Goal: Task Accomplishment & Management: Use online tool/utility

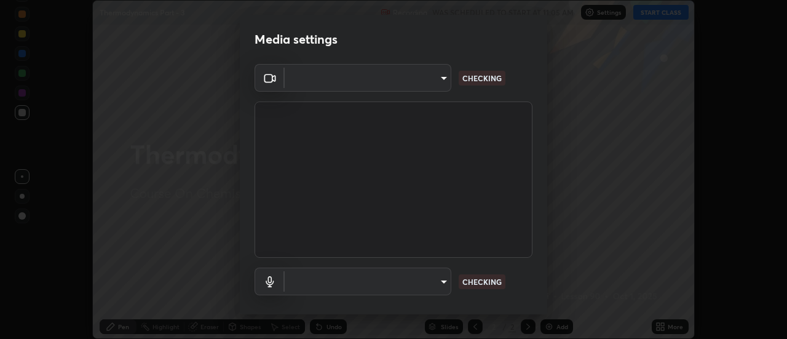
scroll to position [339, 787]
type input "4eebad9fb2b760257747d3faba0537f77ebfd590b97cb0ff6e10e17389be776b"
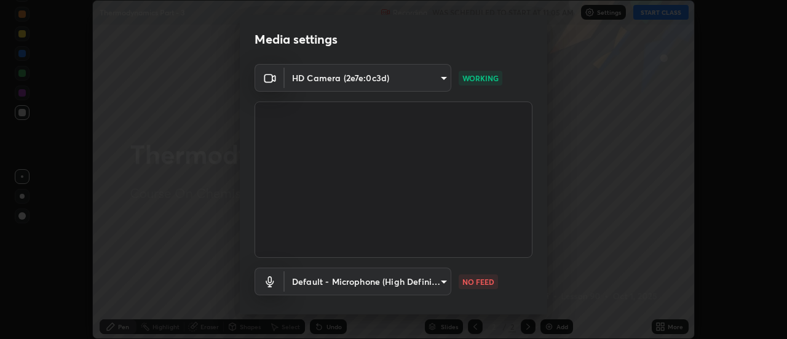
scroll to position [65, 0]
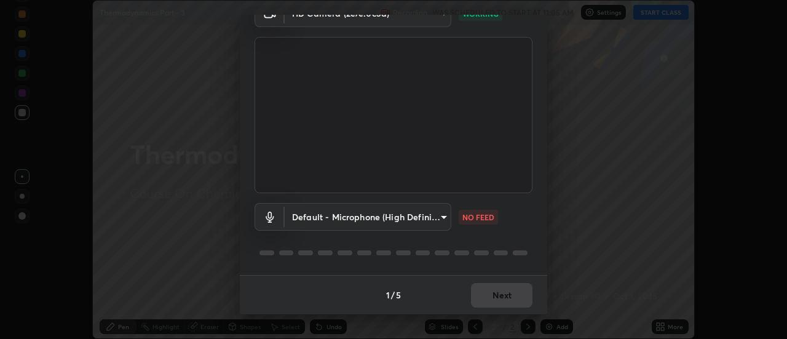
click at [383, 215] on body "Erase all Thermodynamics Part - 3 Recording WAS SCHEDULED TO START AT 11:05 AM …" at bounding box center [393, 169] width 787 height 339
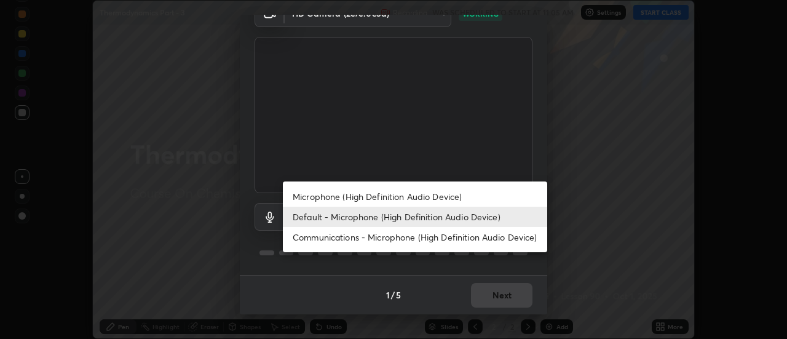
click at [359, 233] on li "Communications - Microphone (High Definition Audio Device)" at bounding box center [415, 237] width 265 height 20
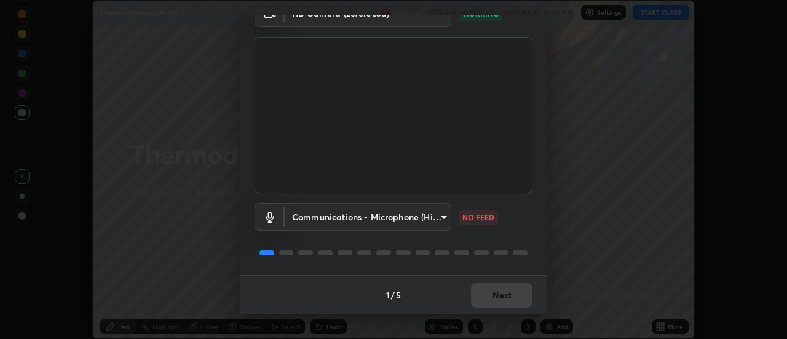
click at [376, 217] on body "Erase all Thermodynamics Part - 3 Recording WAS SCHEDULED TO START AT 11:05 AM …" at bounding box center [393, 169] width 787 height 339
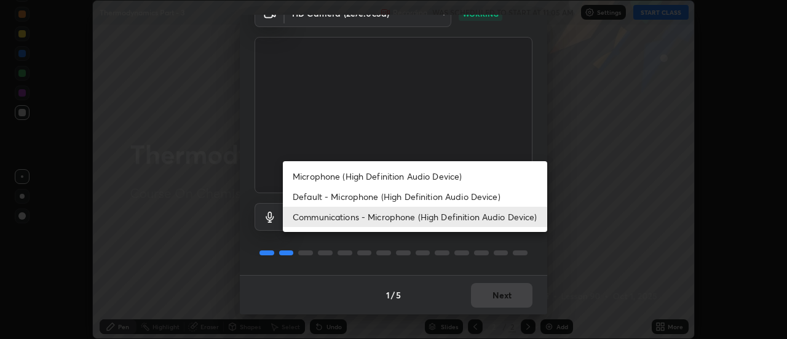
click at [351, 196] on li "Default - Microphone (High Definition Audio Device)" at bounding box center [415, 196] width 265 height 20
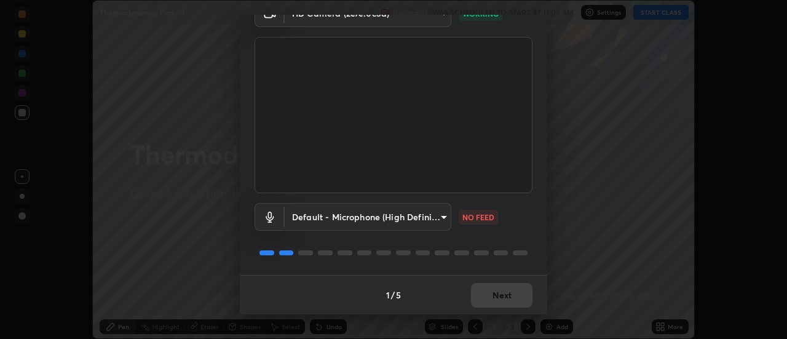
type input "default"
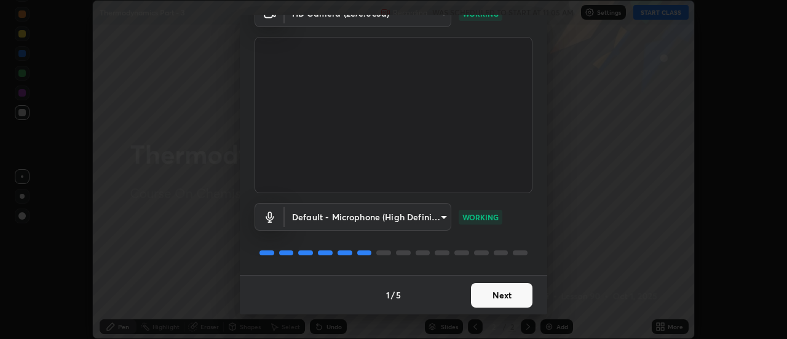
click at [498, 299] on button "Next" at bounding box center [502, 295] width 62 height 25
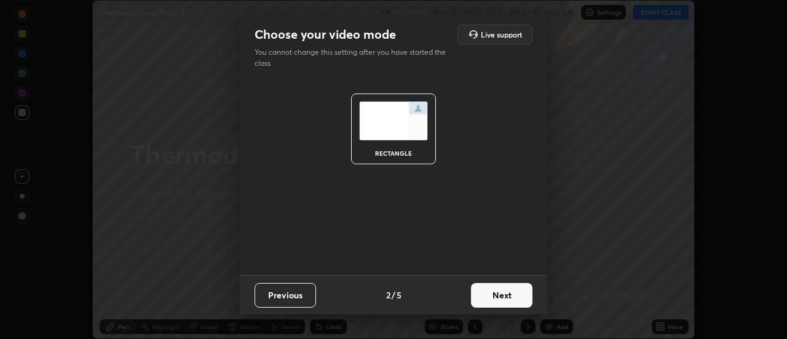
click at [509, 298] on button "Next" at bounding box center [502, 295] width 62 height 25
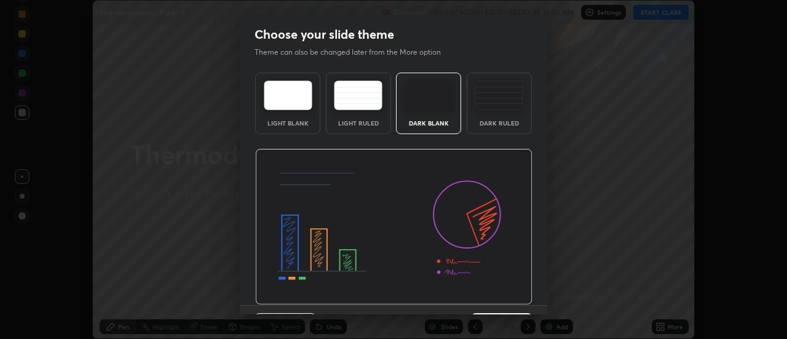
scroll to position [30, 0]
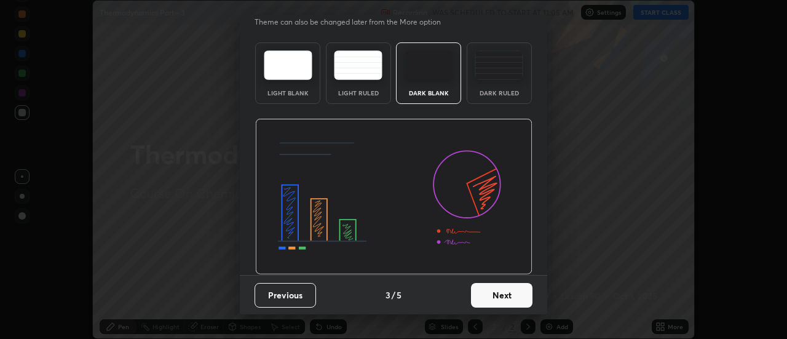
click at [503, 295] on button "Next" at bounding box center [502, 295] width 62 height 25
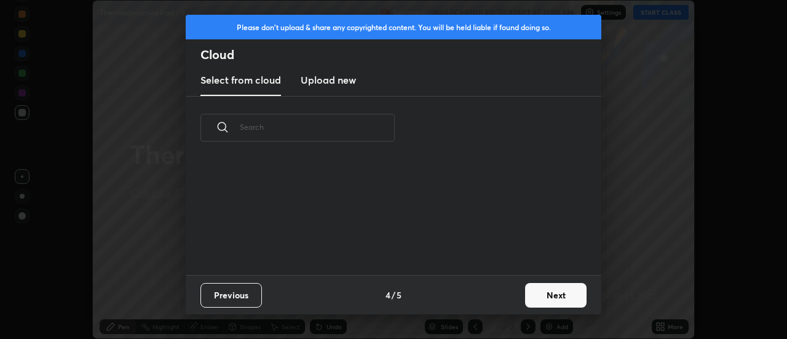
scroll to position [116, 395]
click at [566, 298] on button "Next" at bounding box center [556, 295] width 62 height 25
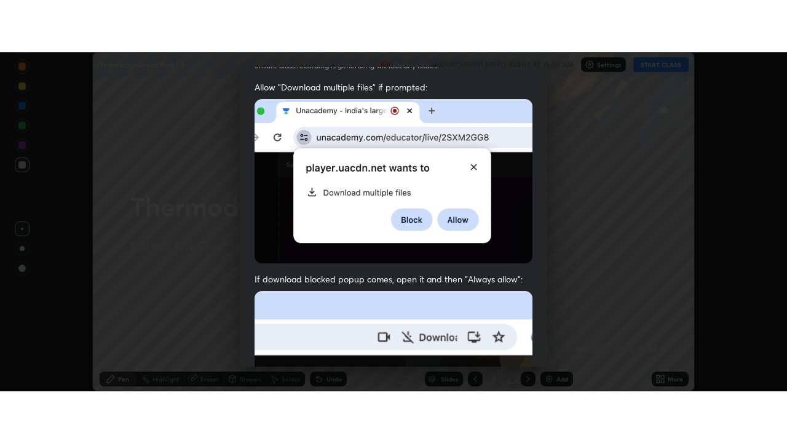
scroll to position [316, 0]
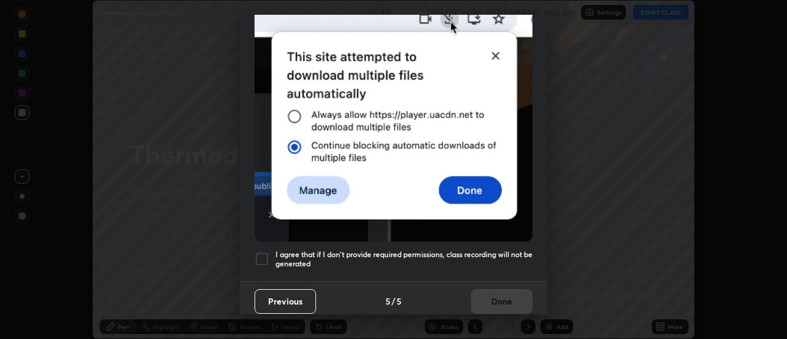
click at [542, 304] on div "Previous 5 / 5 Done" at bounding box center [394, 300] width 308 height 39
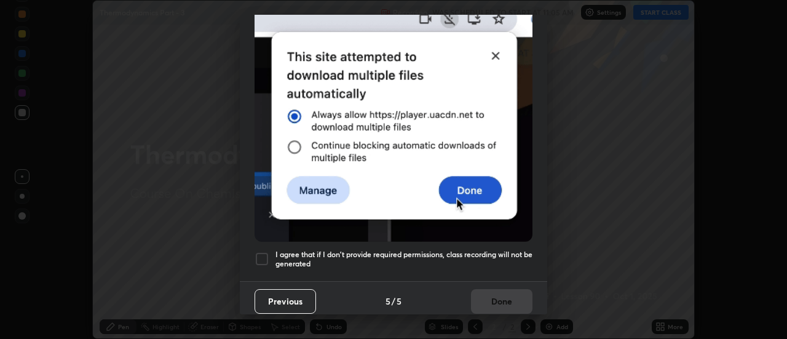
click at [264, 256] on div at bounding box center [262, 259] width 15 height 15
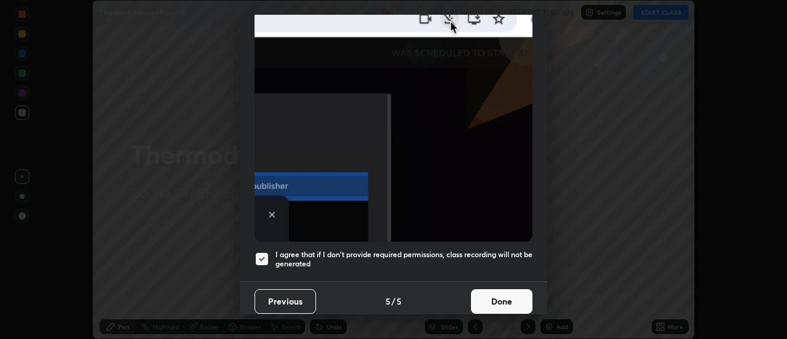
click at [500, 292] on button "Done" at bounding box center [502, 301] width 62 height 25
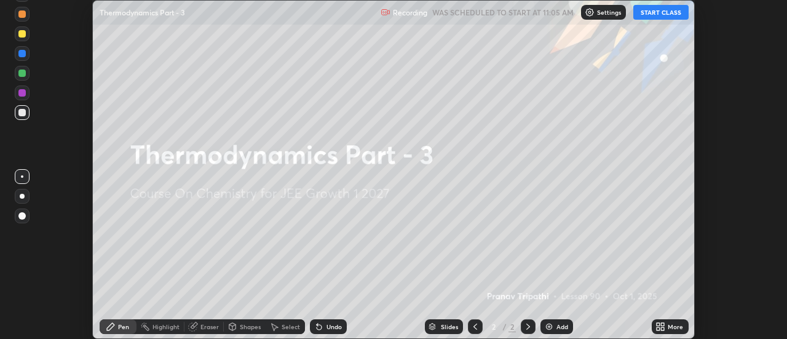
click at [660, 324] on icon at bounding box center [658, 324] width 3 height 3
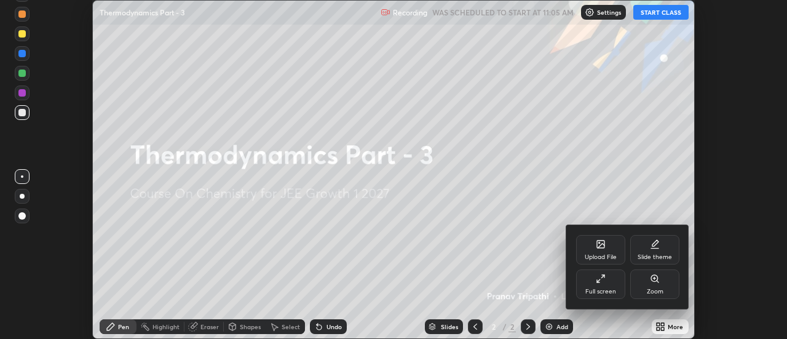
click at [612, 290] on div "Full screen" at bounding box center [601, 292] width 31 height 6
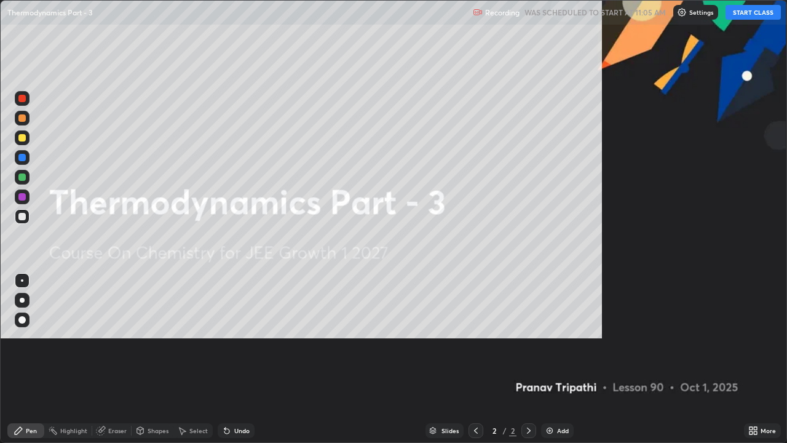
scroll to position [443, 787]
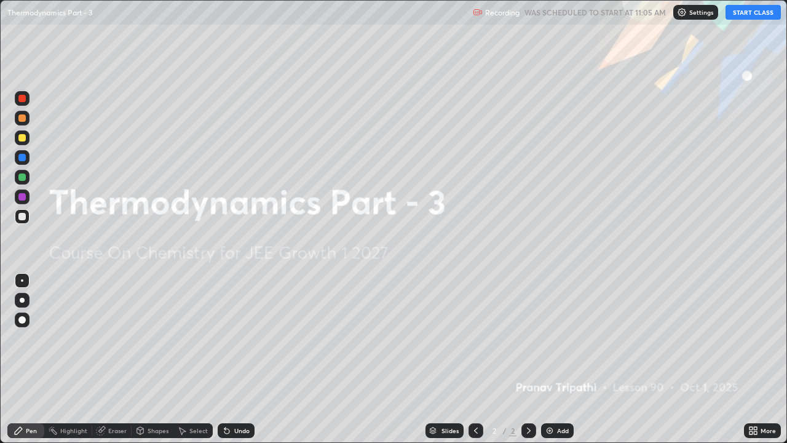
click at [755, 11] on button "START CLASS" at bounding box center [753, 12] width 55 height 15
click at [554, 338] on div "Add" at bounding box center [557, 430] width 33 height 15
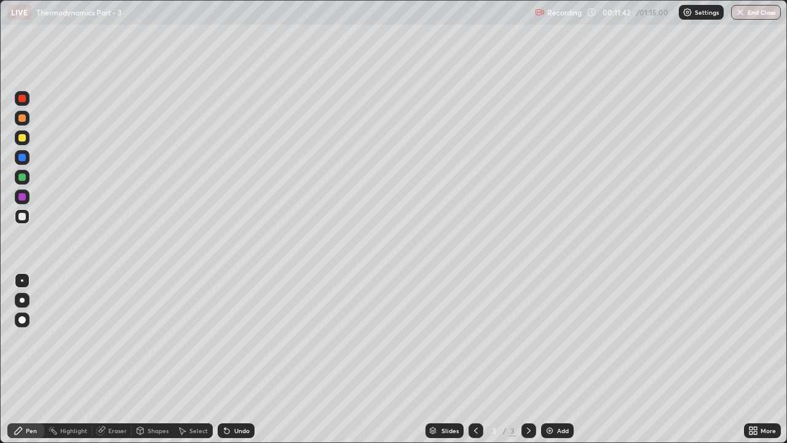
click at [25, 176] on div at bounding box center [21, 176] width 7 height 7
click at [23, 217] on div at bounding box center [21, 216] width 7 height 7
click at [23, 140] on div at bounding box center [21, 137] width 7 height 7
click at [112, 338] on div "Eraser" at bounding box center [117, 431] width 18 height 6
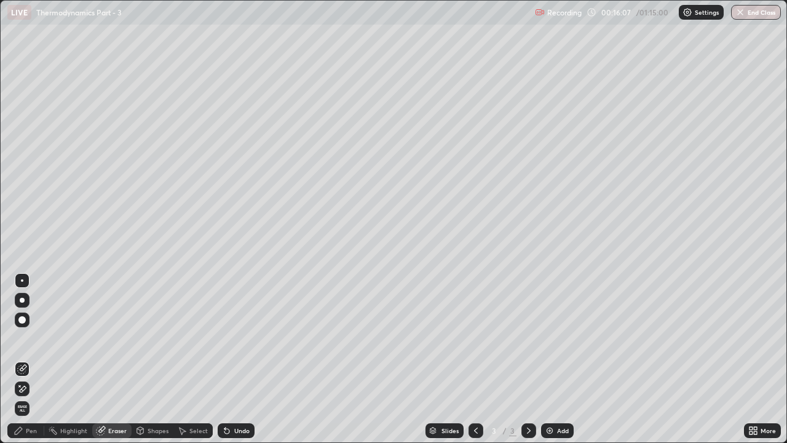
click at [30, 338] on div "Pen" at bounding box center [31, 431] width 11 height 6
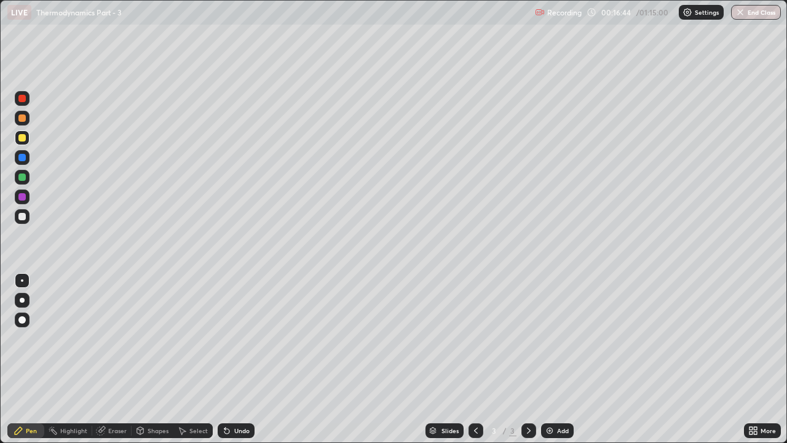
click at [114, 338] on div "Eraser" at bounding box center [117, 431] width 18 height 6
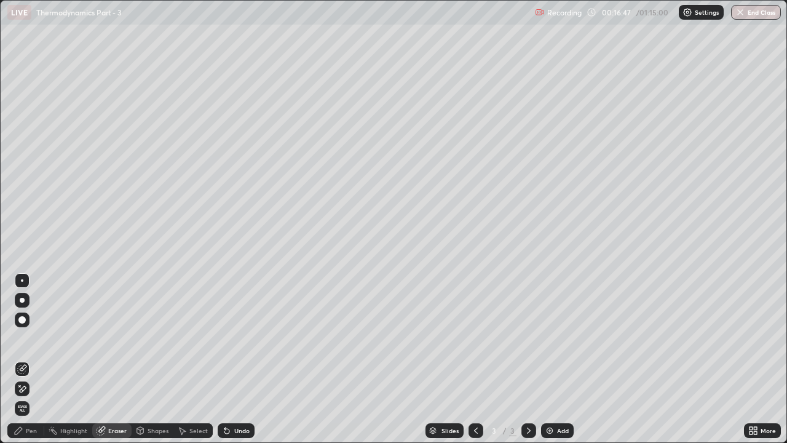
click at [31, 338] on div "Pen" at bounding box center [31, 431] width 11 height 6
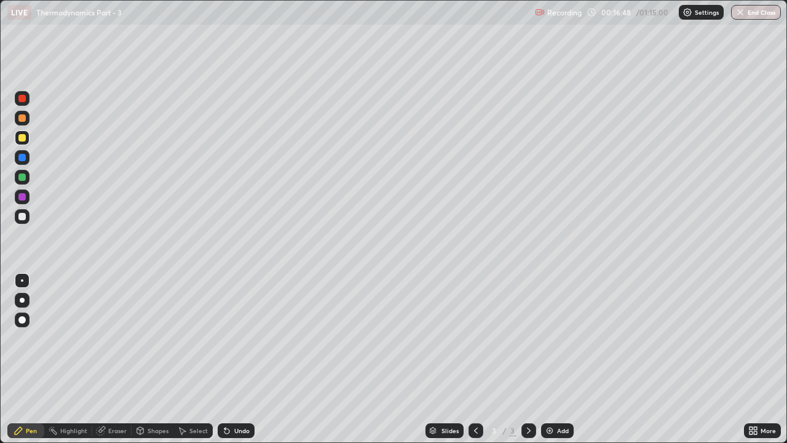
click at [23, 197] on div at bounding box center [21, 196] width 7 height 7
click at [111, 338] on div "Eraser" at bounding box center [117, 431] width 18 height 6
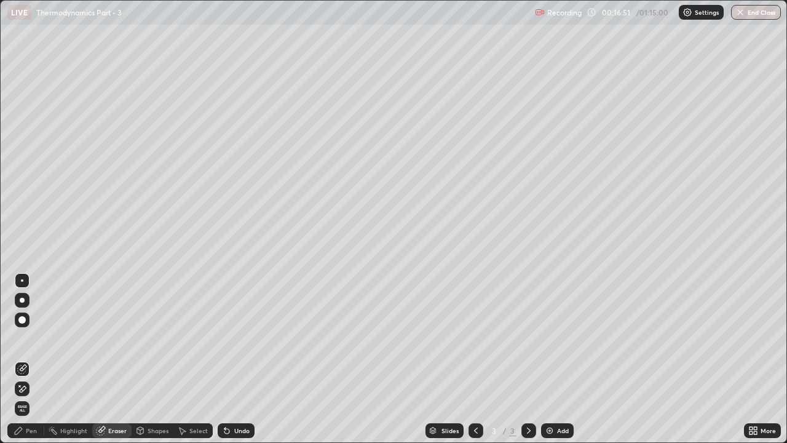
click at [31, 338] on div "Pen" at bounding box center [31, 431] width 11 height 6
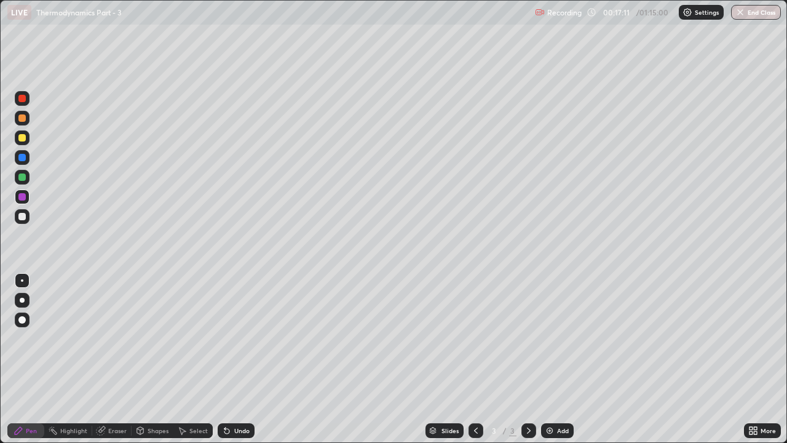
click at [111, 338] on div "Eraser" at bounding box center [111, 430] width 39 height 15
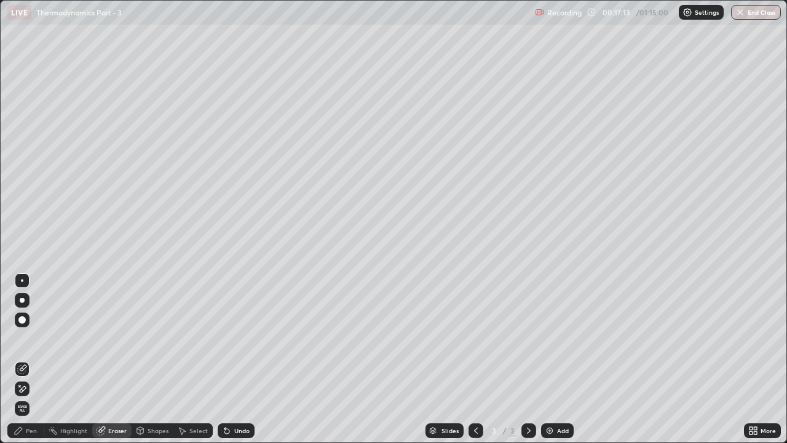
click at [31, 338] on div "Pen" at bounding box center [31, 431] width 11 height 6
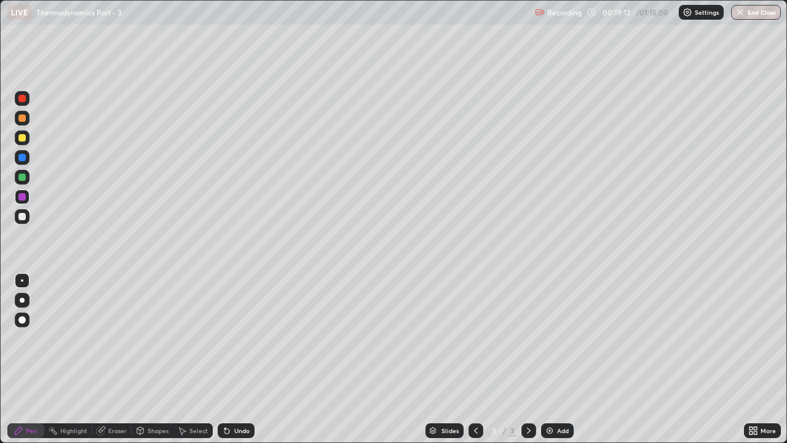
click at [28, 218] on div at bounding box center [22, 216] width 15 height 15
click at [554, 338] on div "Add" at bounding box center [557, 430] width 33 height 15
click at [21, 118] on div at bounding box center [21, 117] width 7 height 7
click at [23, 175] on div at bounding box center [21, 176] width 7 height 7
click at [23, 212] on div at bounding box center [22, 216] width 15 height 15
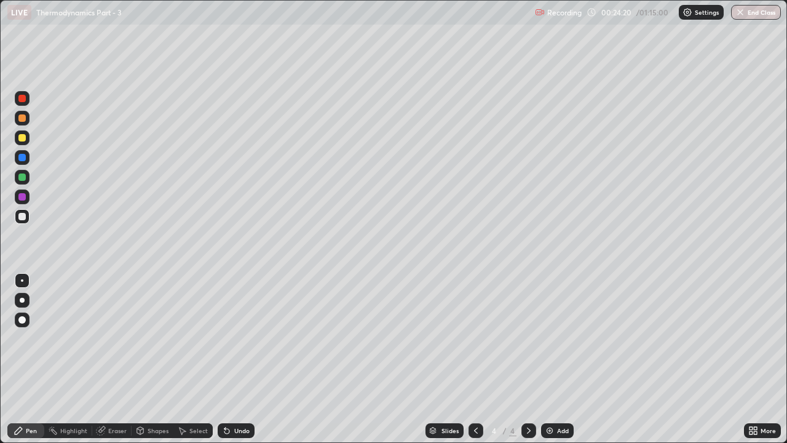
click at [25, 180] on div at bounding box center [22, 177] width 15 height 15
click at [562, 338] on div "Add" at bounding box center [563, 431] width 12 height 6
click at [21, 213] on div at bounding box center [21, 216] width 7 height 7
click at [23, 138] on div at bounding box center [21, 137] width 7 height 7
click at [25, 218] on div at bounding box center [21, 216] width 7 height 7
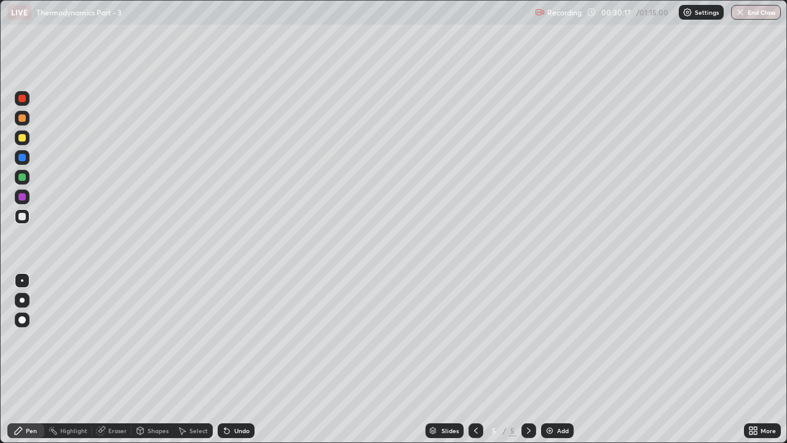
click at [561, 338] on div "Add" at bounding box center [557, 430] width 33 height 15
click at [112, 338] on div "Eraser" at bounding box center [117, 431] width 18 height 6
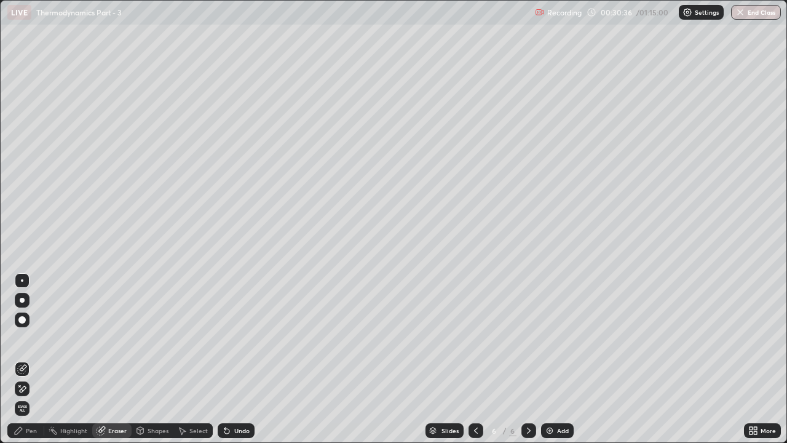
click at [34, 338] on div "Pen" at bounding box center [31, 431] width 11 height 6
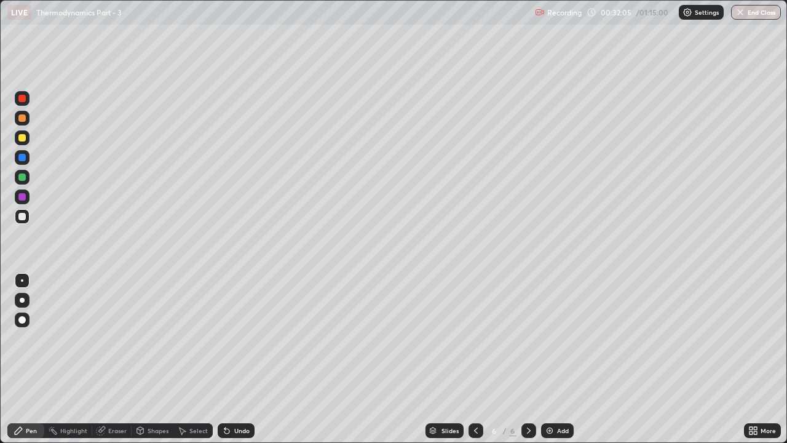
click at [560, 338] on div "Add" at bounding box center [557, 430] width 33 height 15
click at [23, 177] on div at bounding box center [21, 176] width 7 height 7
click at [22, 118] on div at bounding box center [21, 117] width 7 height 7
click at [557, 338] on div "Add" at bounding box center [557, 430] width 33 height 15
click at [564, 338] on div "Add" at bounding box center [563, 431] width 12 height 6
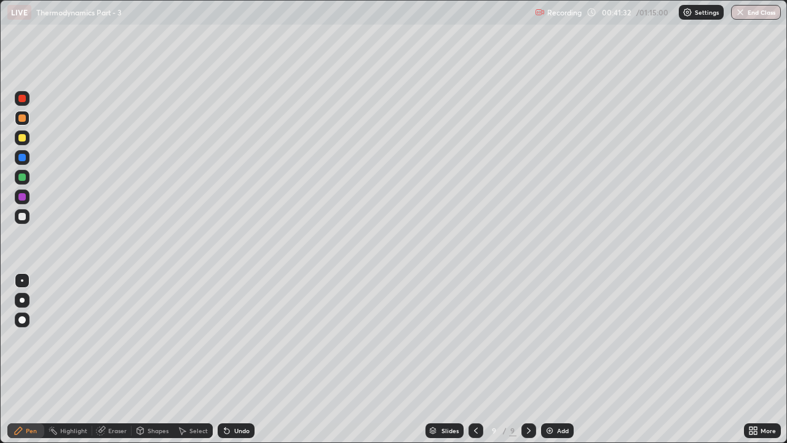
click at [20, 180] on div at bounding box center [21, 176] width 7 height 7
click at [22, 138] on div at bounding box center [21, 137] width 7 height 7
click at [23, 117] on div at bounding box center [21, 117] width 7 height 7
click at [557, 338] on div "Add" at bounding box center [563, 431] width 12 height 6
click at [19, 194] on div at bounding box center [21, 196] width 7 height 7
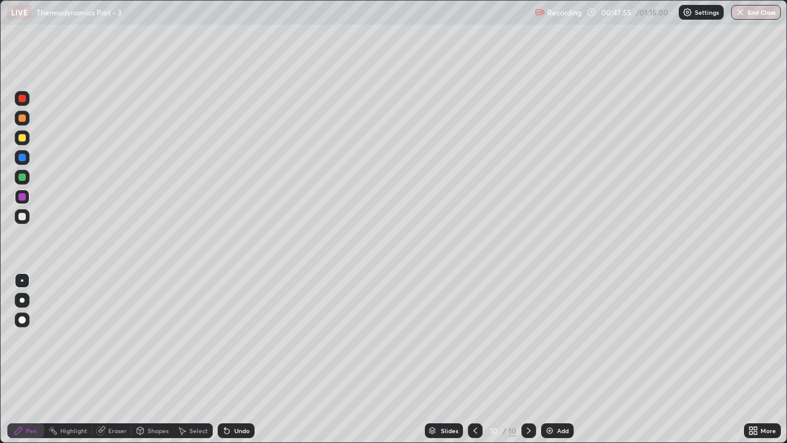
click at [118, 338] on div "Eraser" at bounding box center [117, 431] width 18 height 6
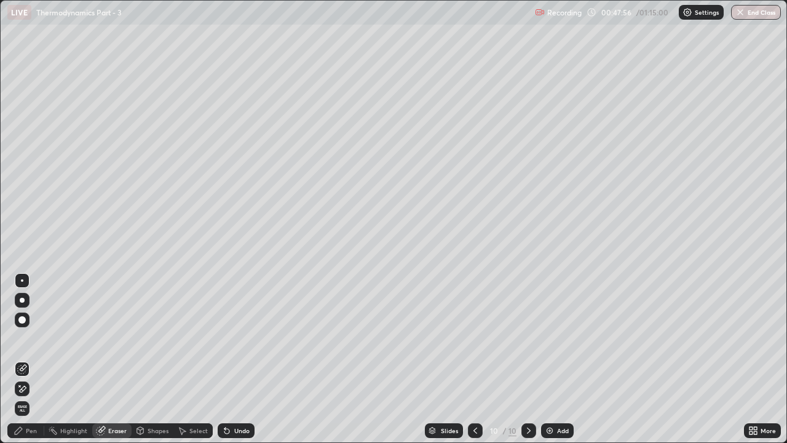
click at [26, 338] on div "Pen" at bounding box center [25, 430] width 37 height 15
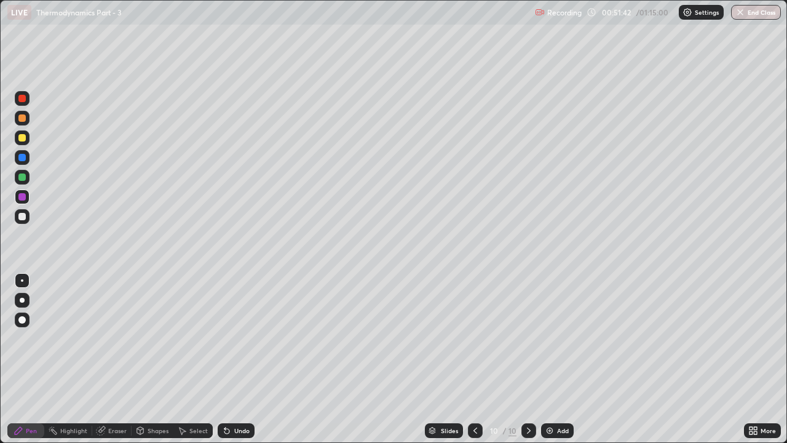
click at [22, 138] on div at bounding box center [21, 137] width 7 height 7
click at [560, 338] on div "Add" at bounding box center [563, 431] width 12 height 6
click at [560, 338] on div "Add" at bounding box center [557, 430] width 33 height 15
click at [25, 215] on div at bounding box center [21, 216] width 7 height 7
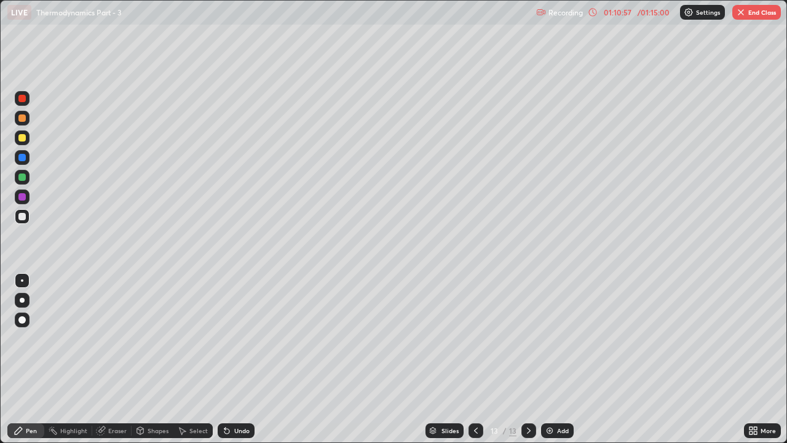
click at [108, 338] on div "Eraser" at bounding box center [117, 431] width 18 height 6
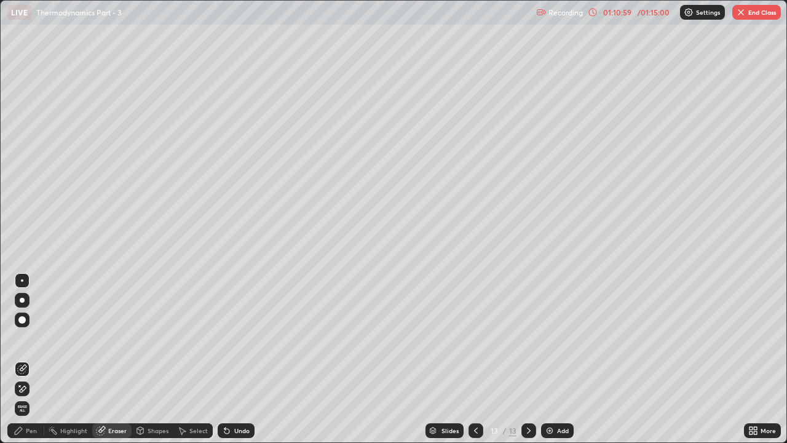
click at [33, 338] on div "Pen" at bounding box center [31, 431] width 11 height 6
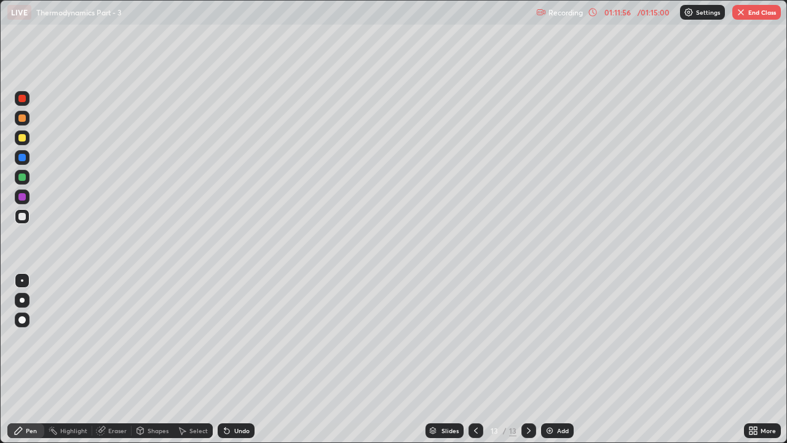
click at [126, 338] on div "Eraser" at bounding box center [111, 430] width 39 height 15
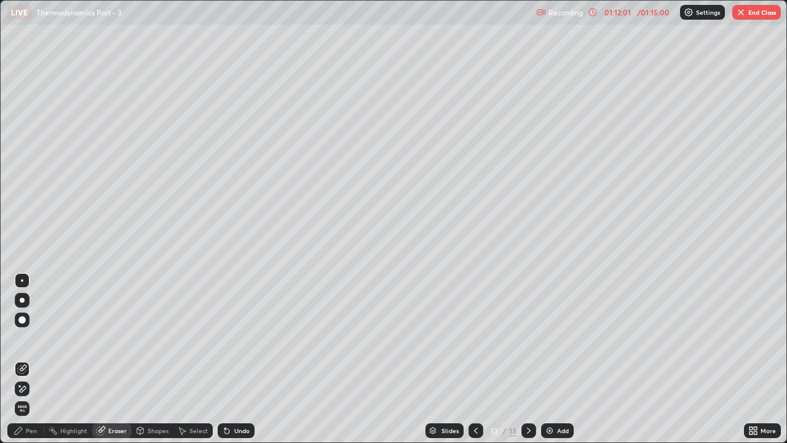
click at [40, 338] on div "Pen" at bounding box center [25, 430] width 37 height 15
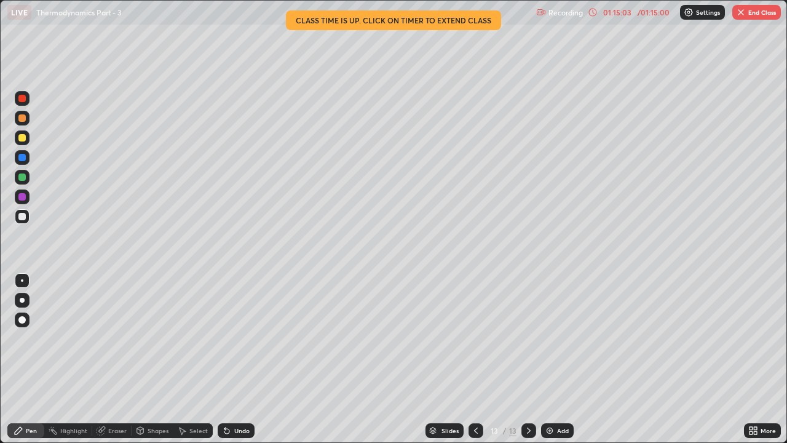
click at [751, 12] on button "End Class" at bounding box center [757, 12] width 49 height 15
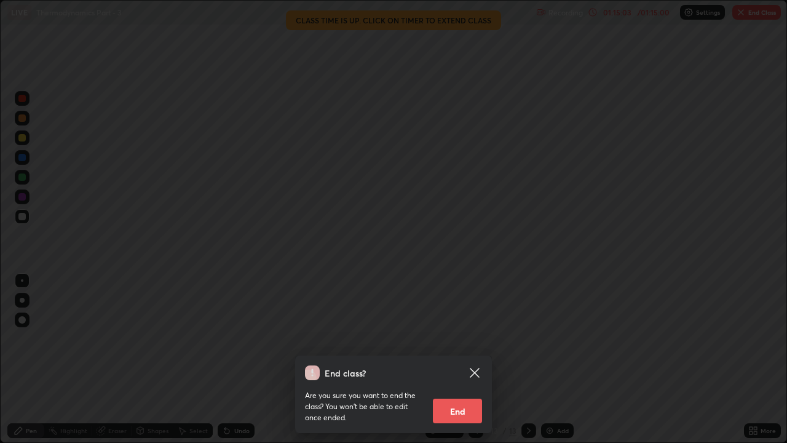
click at [461, 338] on button "End" at bounding box center [457, 411] width 49 height 25
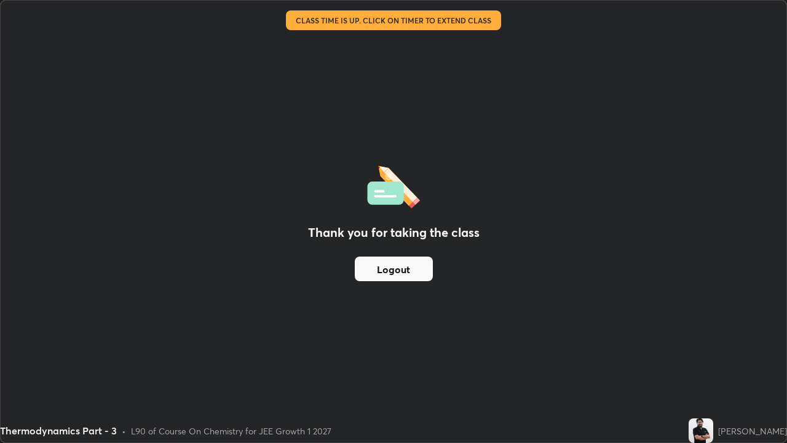
click at [389, 268] on button "Logout" at bounding box center [394, 269] width 78 height 25
